Goal: Information Seeking & Learning: Learn about a topic

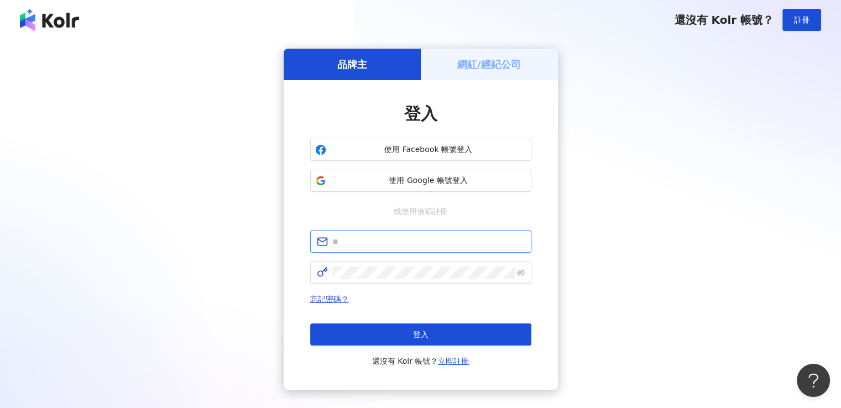
type input "**********"
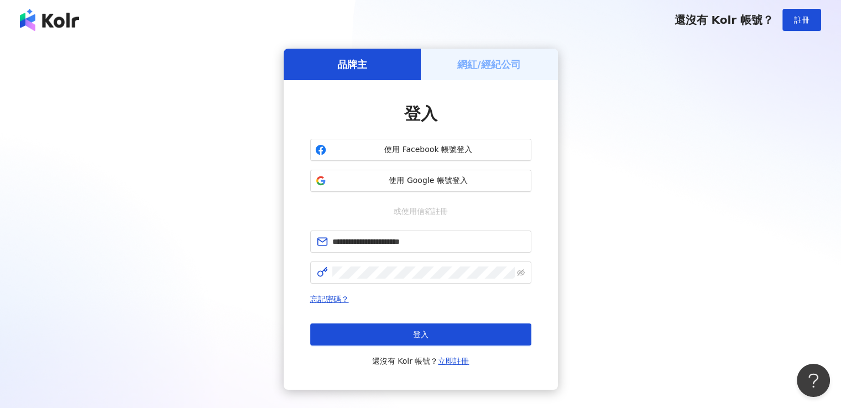
click at [419, 180] on span "使用 Google 帳號登入" at bounding box center [429, 180] width 196 height 11
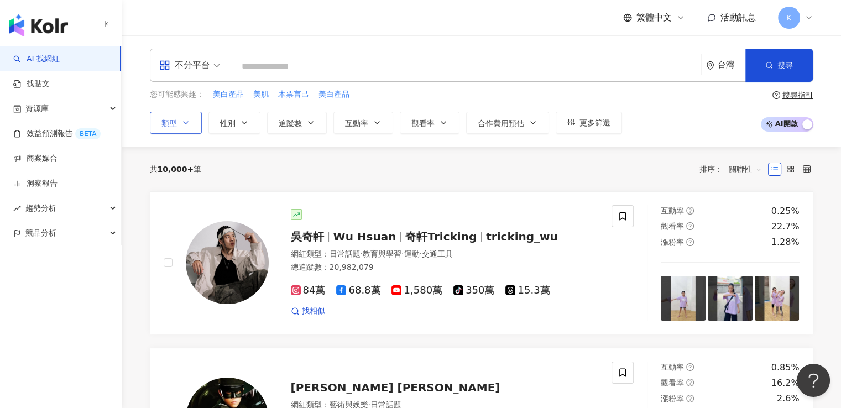
click at [189, 122] on icon "button" at bounding box center [185, 122] width 9 height 9
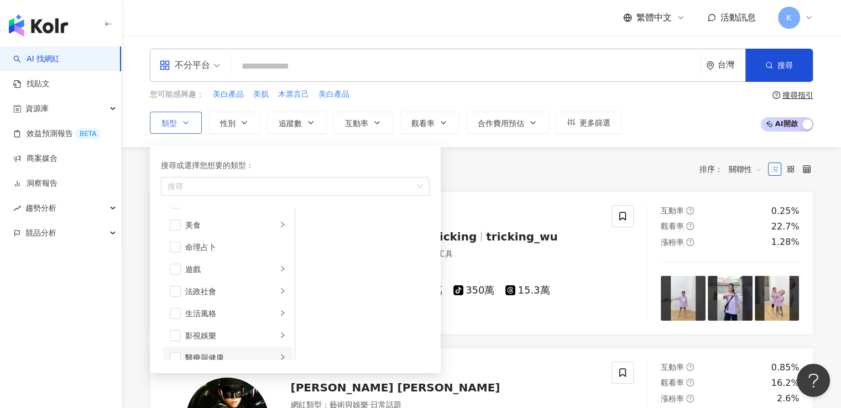
scroll to position [277, 0]
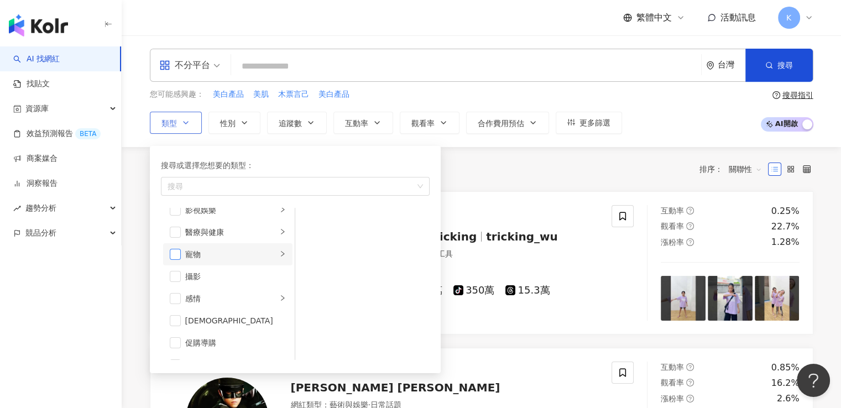
click at [178, 254] on span "button" at bounding box center [175, 254] width 11 height 11
click at [252, 252] on div "寵物" at bounding box center [231, 254] width 92 height 12
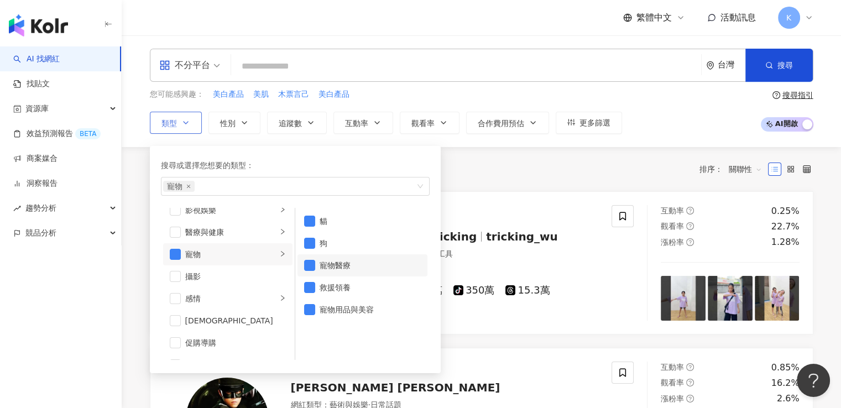
click at [328, 263] on div "寵物醫療" at bounding box center [370, 265] width 101 height 12
click at [332, 283] on div "救援領養" at bounding box center [370, 288] width 101 height 12
click at [337, 313] on div "寵物用品與美容" at bounding box center [370, 310] width 101 height 12
click at [547, 202] on link "吳奇軒 Wu Hsuan 奇軒Tricking tricking_wu 網紅類型 ： 日常話題 · 教育與學習 · 運動 · 交通工具 總追蹤數 ： 20,9…" at bounding box center [482, 262] width 664 height 143
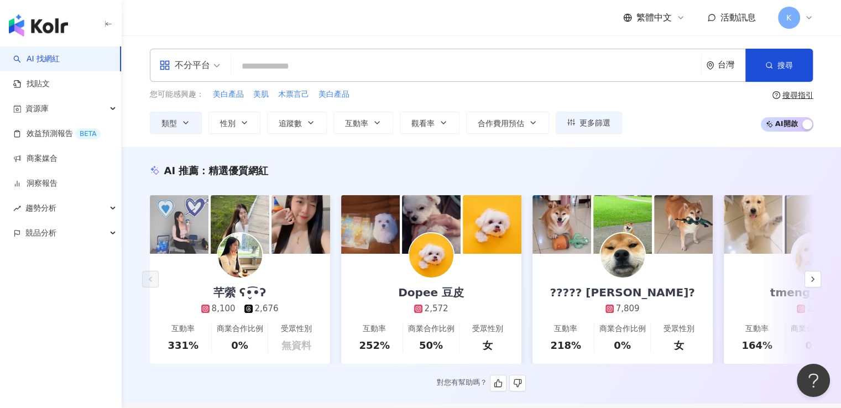
click at [401, 266] on div "Dopee 豆皮 2,572" at bounding box center [431, 284] width 88 height 61
click at [818, 284] on button "button" at bounding box center [813, 279] width 17 height 17
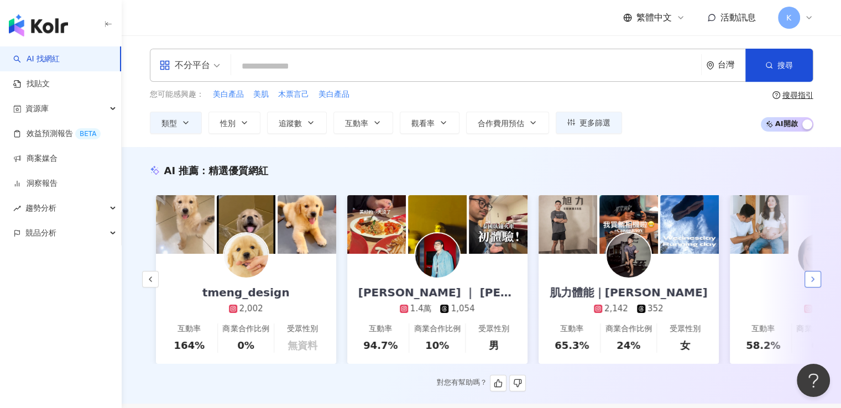
scroll to position [0, 574]
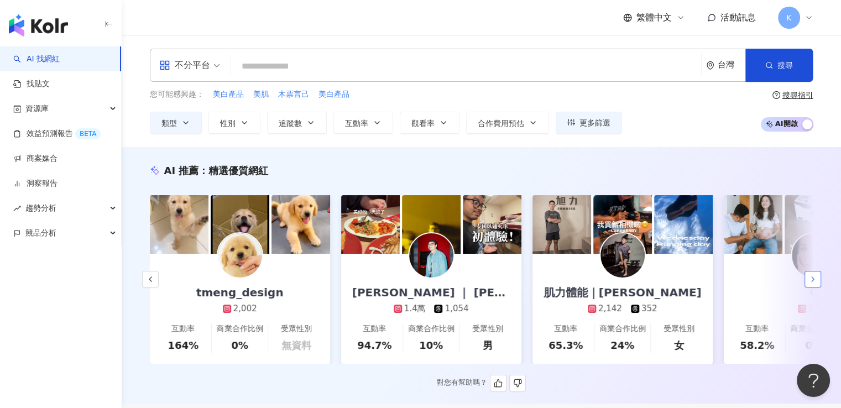
click at [818, 284] on button "button" at bounding box center [813, 279] width 17 height 17
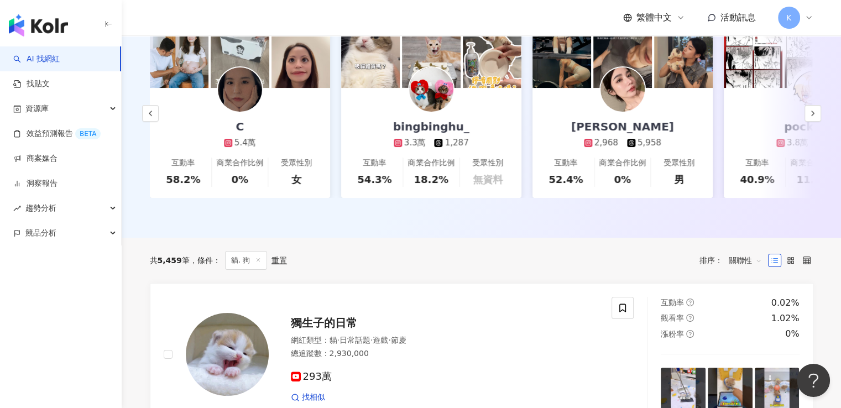
scroll to position [0, 0]
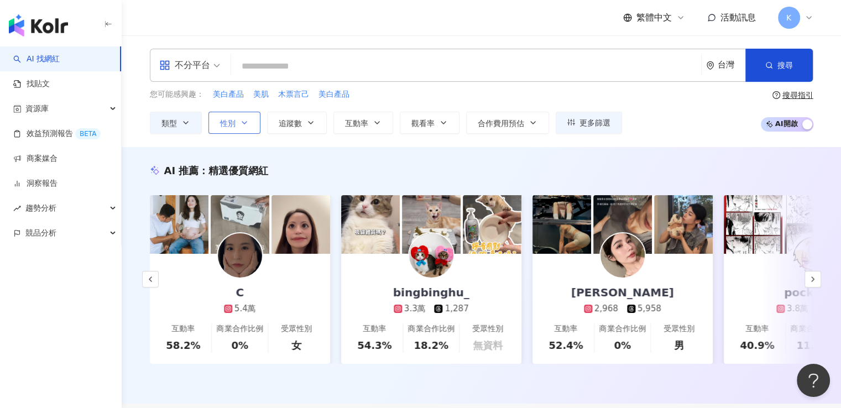
click at [231, 127] on span "性別" at bounding box center [227, 123] width 15 height 9
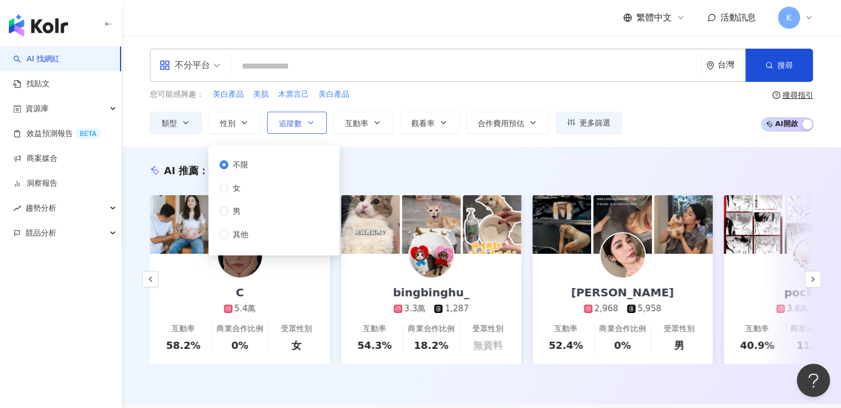
click at [307, 131] on button "追蹤數" at bounding box center [297, 123] width 60 height 22
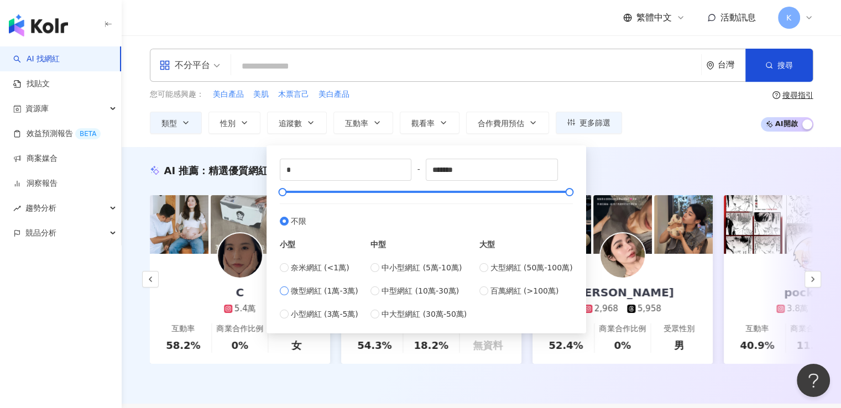
click at [298, 290] on span "微型網紅 (1萬-3萬)" at bounding box center [324, 291] width 67 height 12
type input "*****"
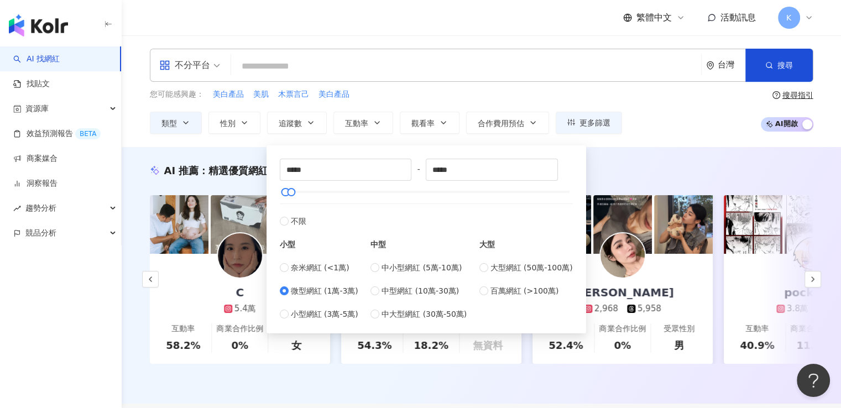
click at [628, 158] on div "AI 推薦 ： 精選優質網紅 芊縈 ʕ•̬͡•ʔ 8,100 2,676 互動率 331% 商業合作比例 0% 受眾性別 無資料 Dopee 豆皮 2,572…" at bounding box center [482, 275] width 720 height 257
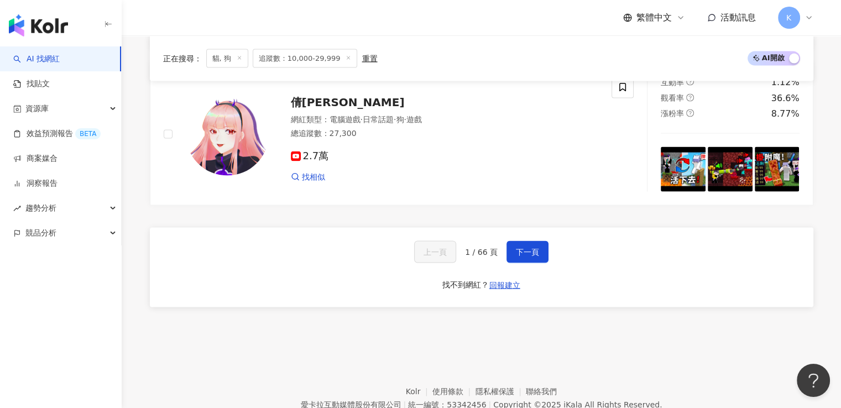
scroll to position [2108, 0]
click at [519, 257] on span "下一頁" at bounding box center [527, 252] width 23 height 9
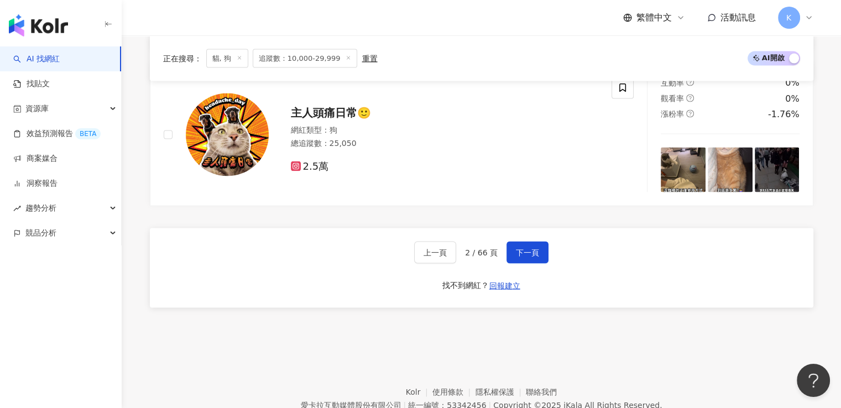
click at [515, 240] on div "上一頁 2 / 66 頁 下一頁 找不到網紅？ 回報建立" at bounding box center [482, 268] width 664 height 80
click at [516, 254] on span "下一頁" at bounding box center [527, 252] width 23 height 9
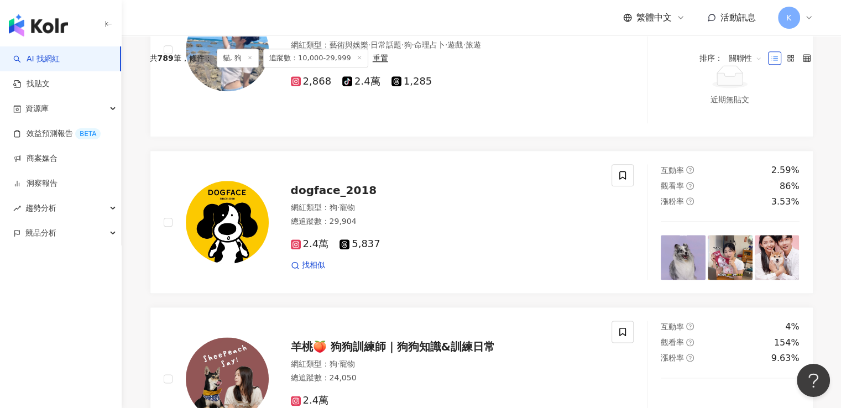
scroll to position [2228, 0]
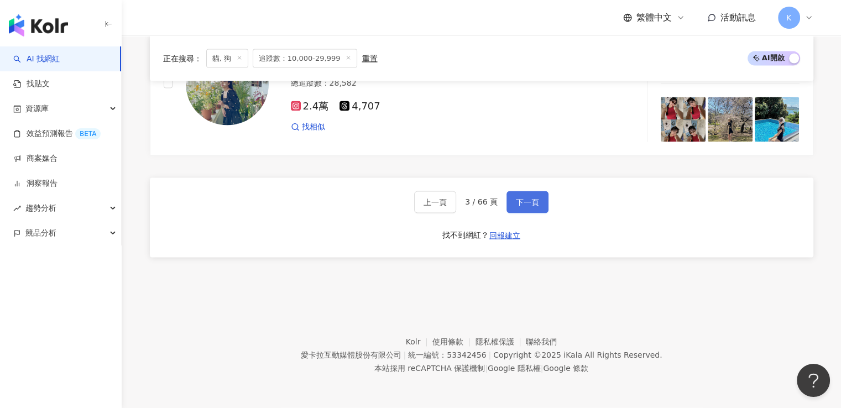
click at [539, 202] on button "下一頁" at bounding box center [528, 202] width 42 height 22
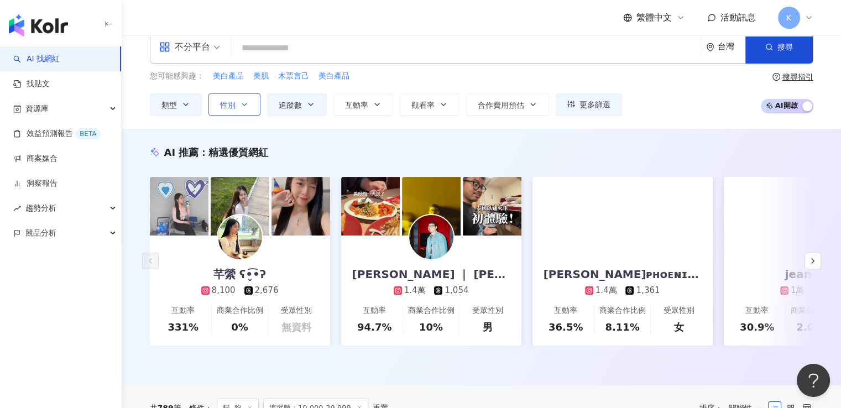
scroll to position [0, 0]
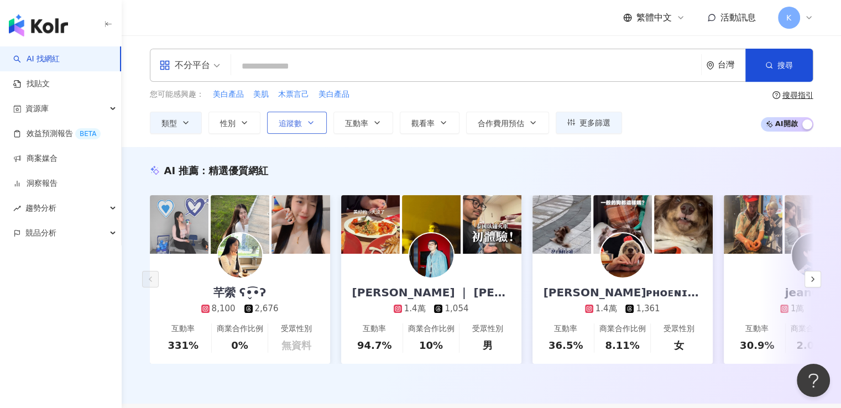
click at [297, 127] on span "追蹤數" at bounding box center [290, 123] width 23 height 9
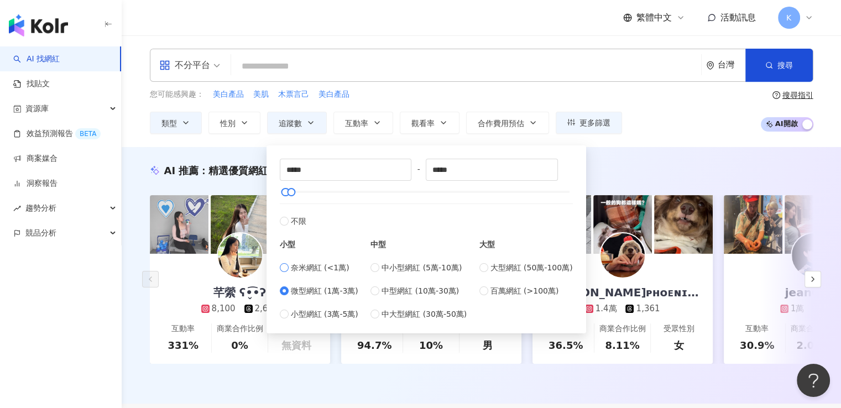
click at [306, 264] on span "奈米網紅 (<1萬)" at bounding box center [320, 268] width 59 height 12
type input "*"
type input "****"
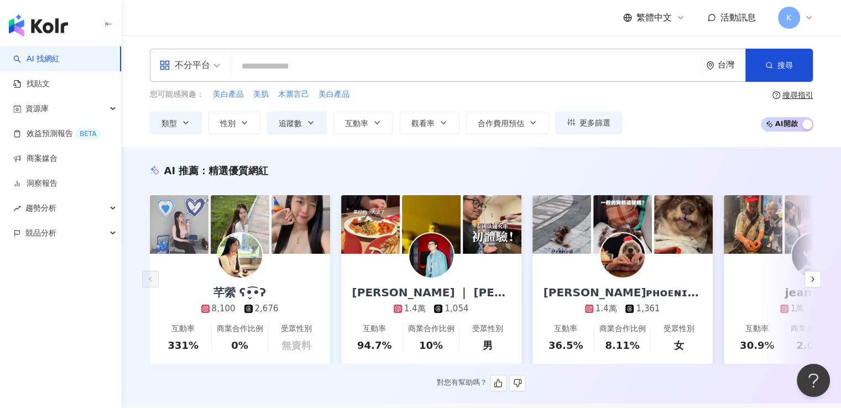
click at [636, 187] on div "AI 推薦 ： 精選優質網紅 芊縈 ʕ•̬͡•ʔ 8,100 2,676 互動率 331% 商業合作比例 0% 受眾性別 無資料 黃金鴻 ｜ BOONYARA…" at bounding box center [482, 278] width 708 height 228
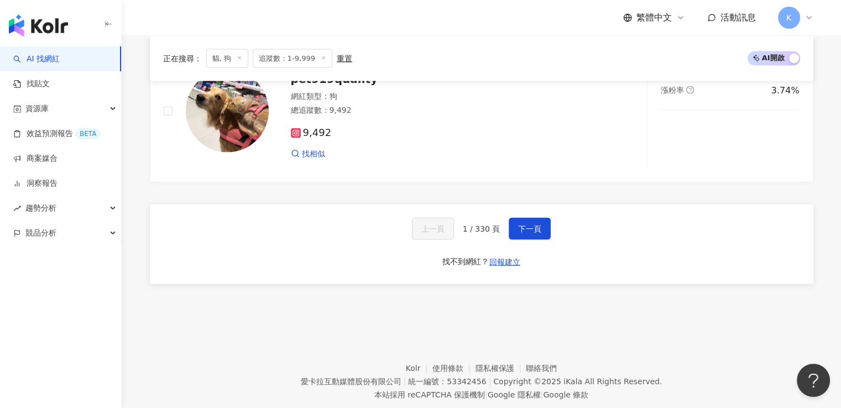
scroll to position [2164, 0]
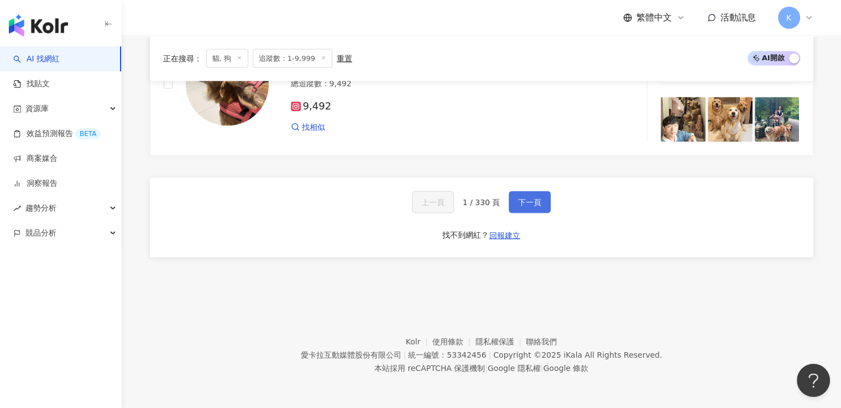
click at [509, 201] on button "下一頁" at bounding box center [530, 202] width 42 height 22
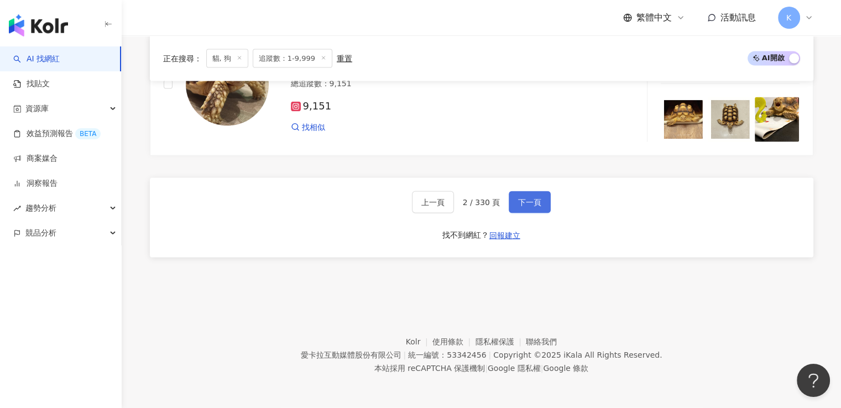
click at [522, 210] on button "下一頁" at bounding box center [530, 202] width 42 height 22
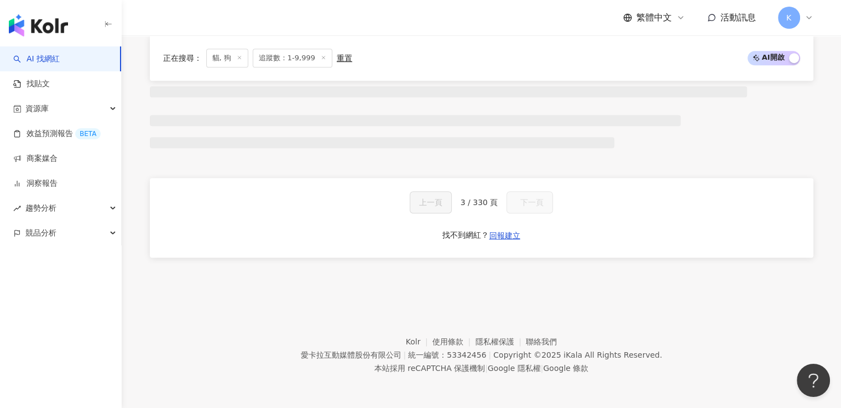
scroll to position [958, 0]
click at [522, 210] on button "下一頁" at bounding box center [530, 202] width 54 height 22
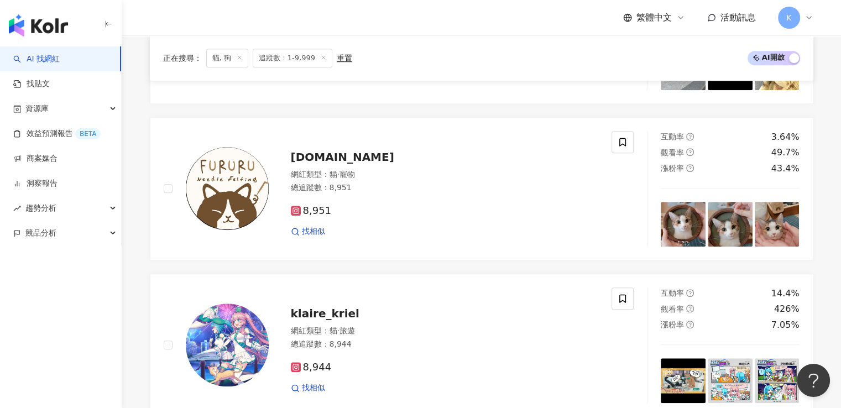
scroll to position [2164, 0]
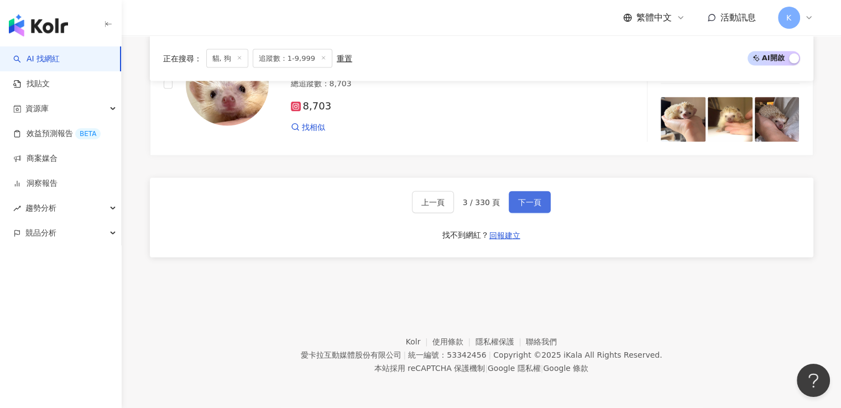
click at [522, 210] on button "下一頁" at bounding box center [530, 202] width 42 height 22
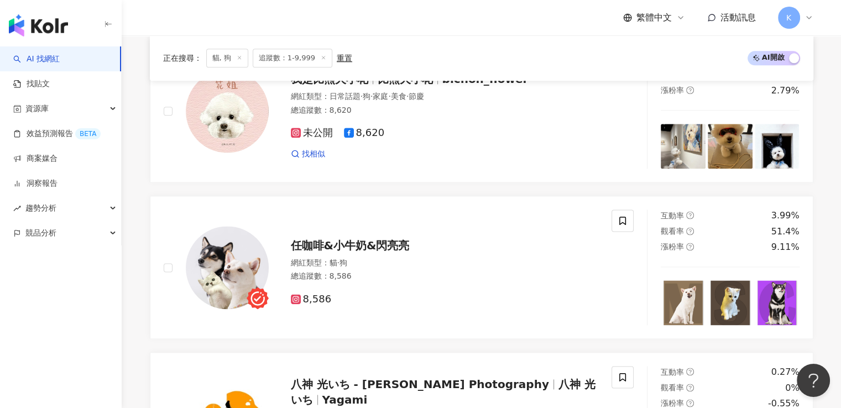
scroll to position [2195, 0]
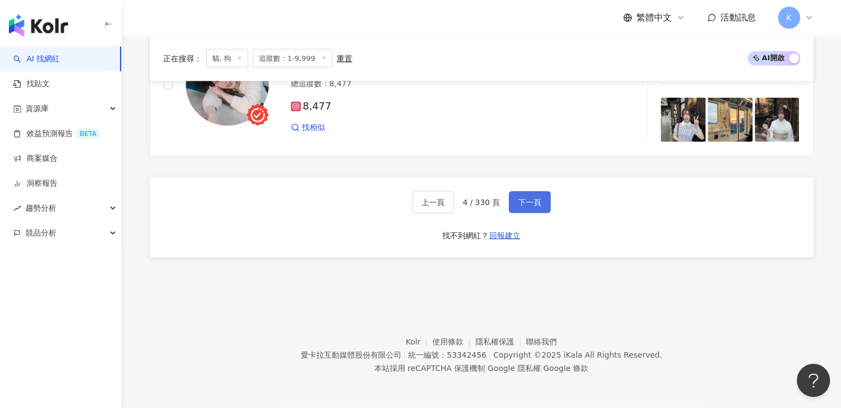
click at [519, 200] on span "下一頁" at bounding box center [529, 202] width 23 height 9
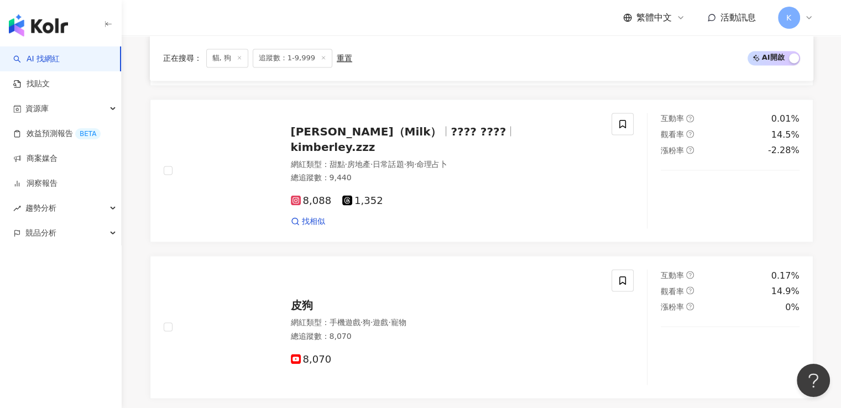
scroll to position [2219, 0]
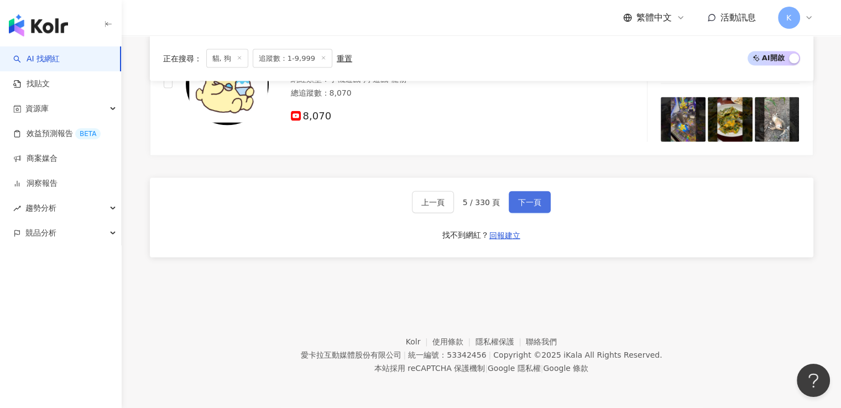
click at [525, 209] on button "下一頁" at bounding box center [530, 202] width 42 height 22
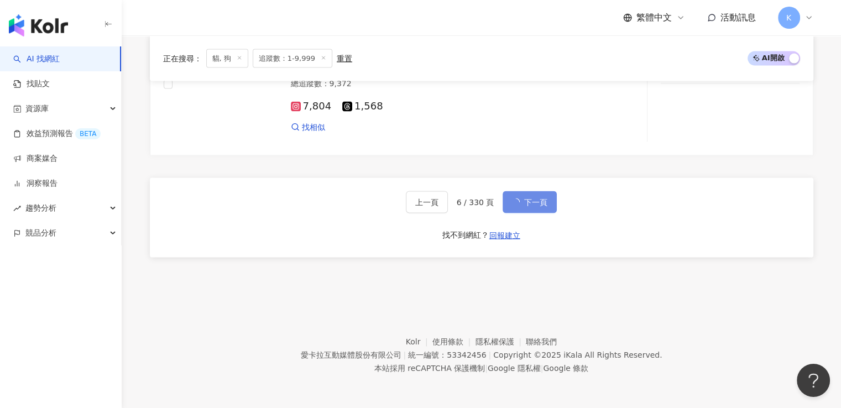
scroll to position [2164, 0]
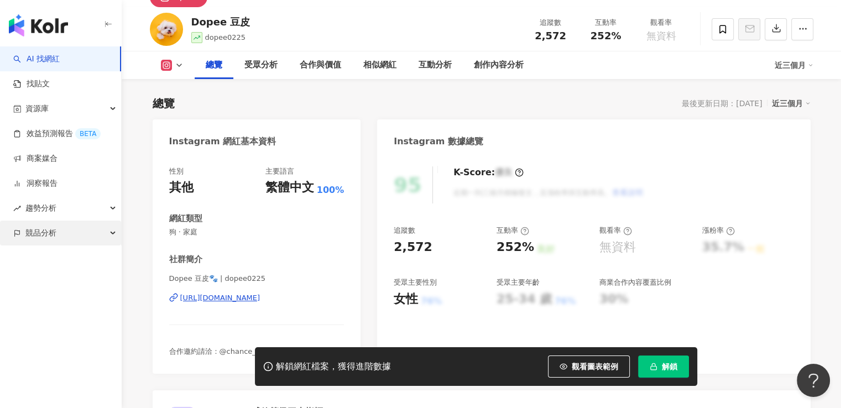
scroll to position [166, 0]
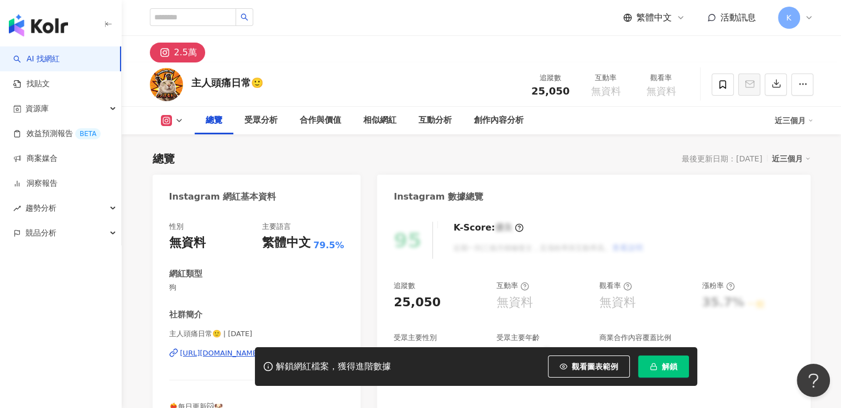
scroll to position [221, 0]
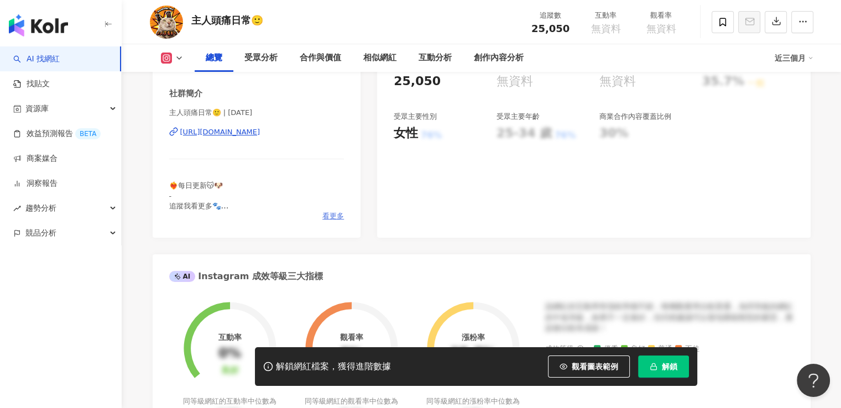
click at [336, 216] on span "看更多" at bounding box center [334, 216] width 22 height 10
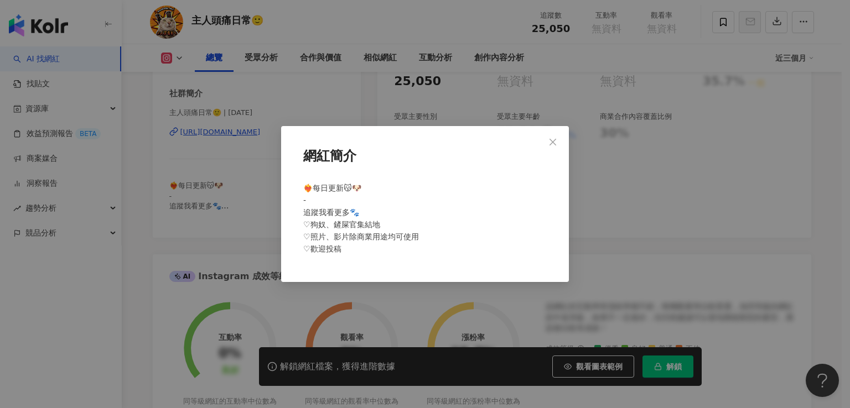
click at [262, 215] on div "網紅簡介 ❤️‍🔥每日更新😽🐶 - 追蹤我看更多🐾 ♡狗奴、鏟屎官集結地 ♡照片、影片除商業用途均可使用 ♡歡迎投稿" at bounding box center [425, 204] width 850 height 408
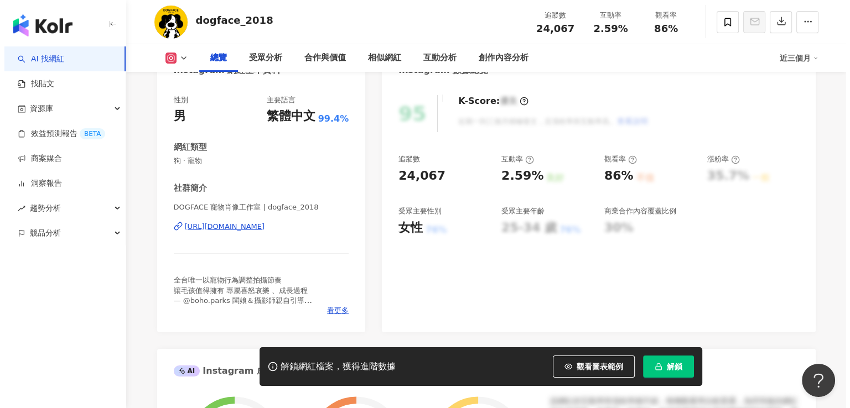
scroll to position [166, 0]
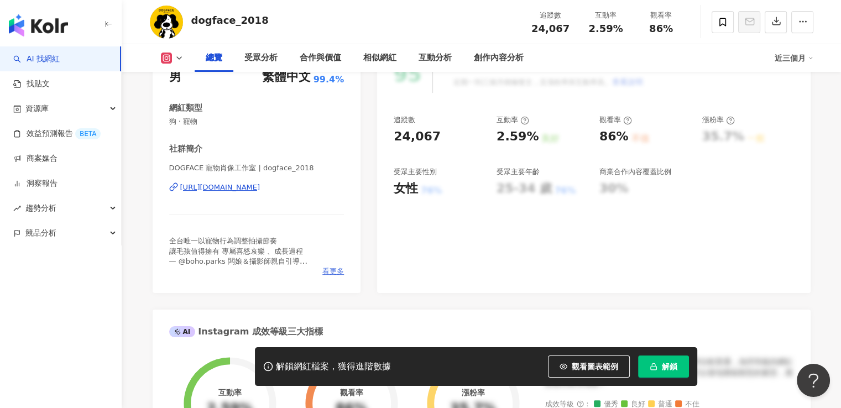
click at [339, 273] on span "看更多" at bounding box center [334, 272] width 22 height 10
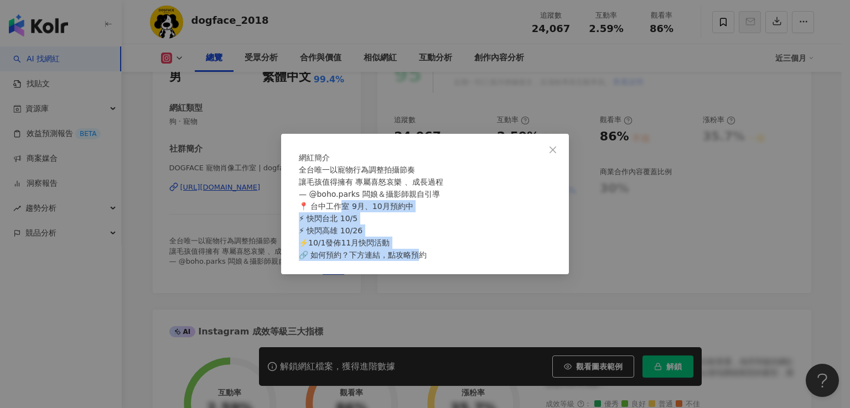
drag, startPoint x: 344, startPoint y: 206, endPoint x: 427, endPoint y: 287, distance: 115.4
click at [427, 274] on div "網紅簡介 全台唯一以寵物行為調整拍攝節奏⁣⁣⁣ 讓毛孩值得擁有 專屬喜怒哀樂 、成長過程 ⁣ — @boho.parks 闆娘＆攝影師親自引導 📍 台中工作室…" at bounding box center [425, 204] width 288 height 141
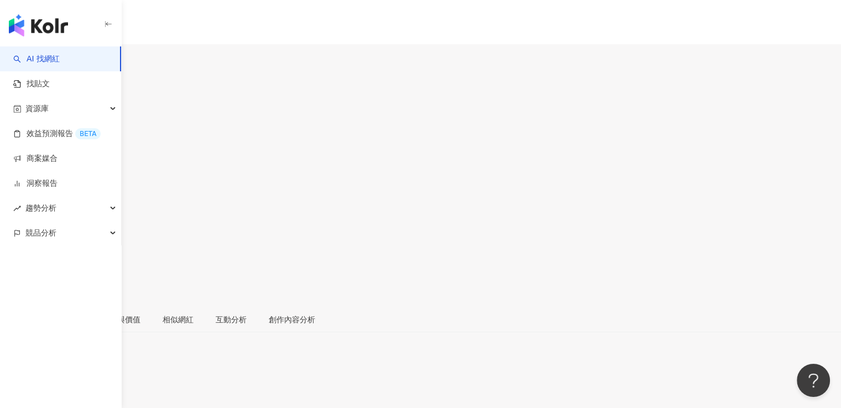
scroll to position [221, 0]
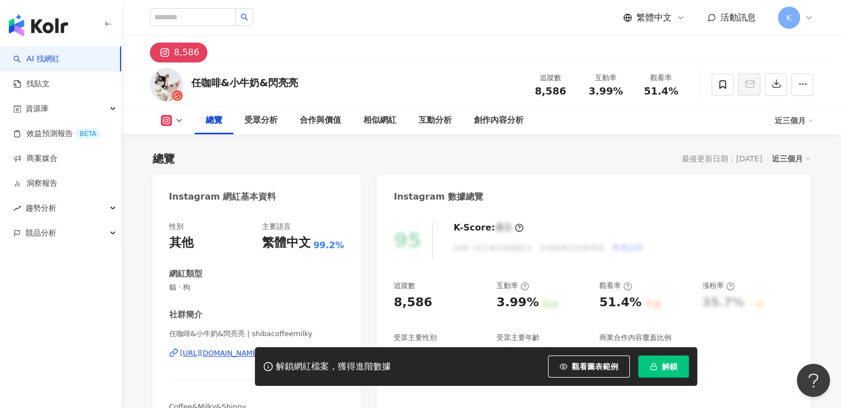
scroll to position [111, 0]
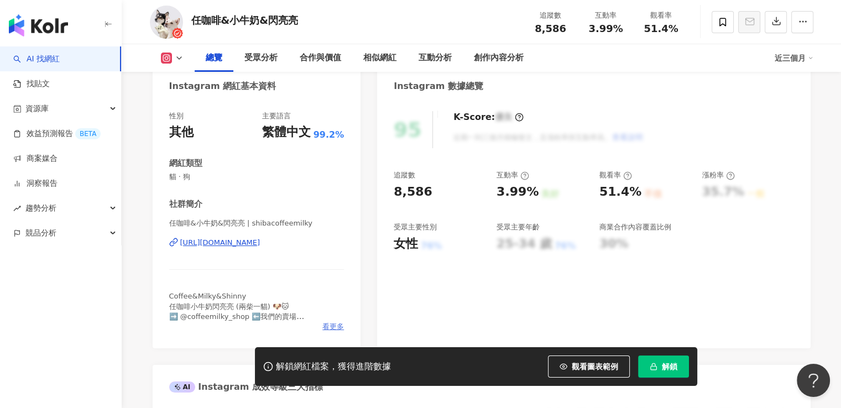
click at [327, 328] on span "看更多" at bounding box center [334, 327] width 22 height 10
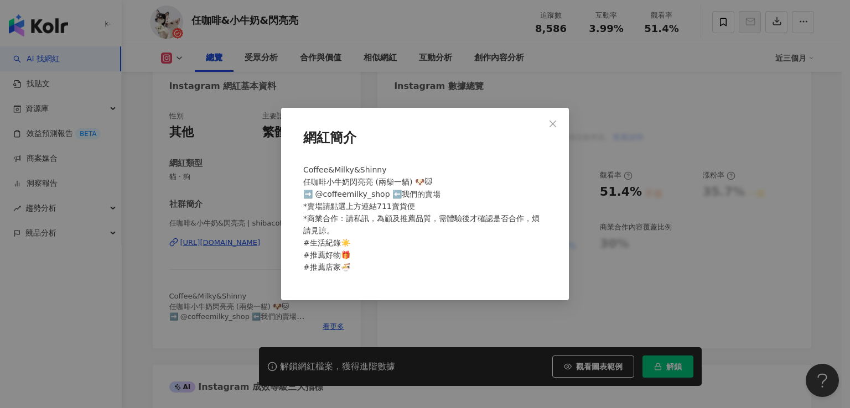
click at [181, 258] on div "網紅簡介 Coffee&Milky&Shinny 任咖啡小牛奶閃亮亮 (兩柴一貓) 🐶🐱 ➡️ @coffeemilky_shop ⬅️我們的賣場 *賣場請點…" at bounding box center [425, 204] width 850 height 408
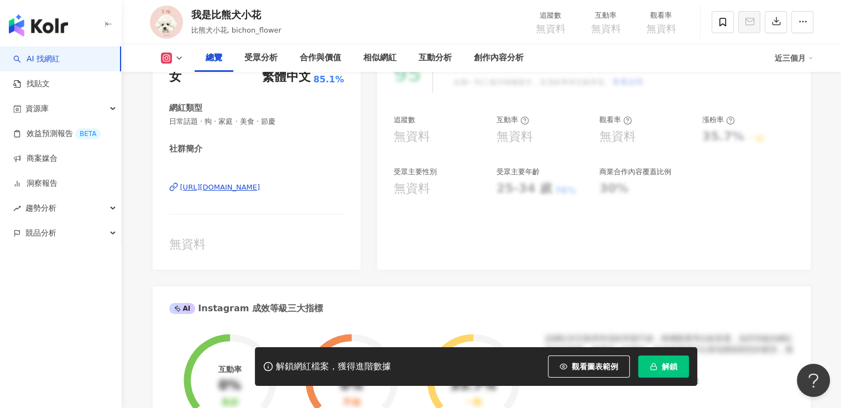
drag, startPoint x: 281, startPoint y: 196, endPoint x: 163, endPoint y: 198, distance: 118.4
click at [163, 198] on div "性別 女 主要語言 繁體中文 85.1% 網紅類型 日常話題 · 狗 · 家庭 · 美食 · 節慶 社群簡介 https://www.instagram.co…" at bounding box center [257, 157] width 209 height 225
